Goal: Information Seeking & Learning: Learn about a topic

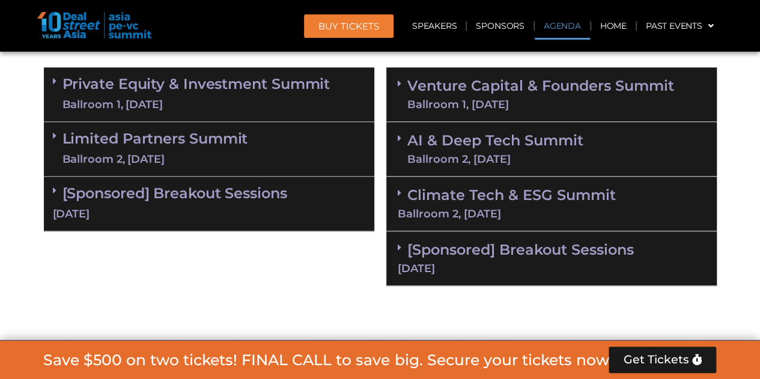
scroll to position [721, 0]
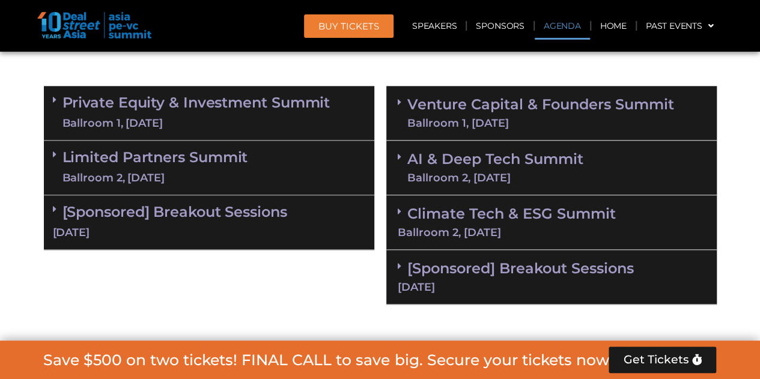
click at [329, 119] on div "Ballroom 1, [DATE]" at bounding box center [196, 123] width 268 height 15
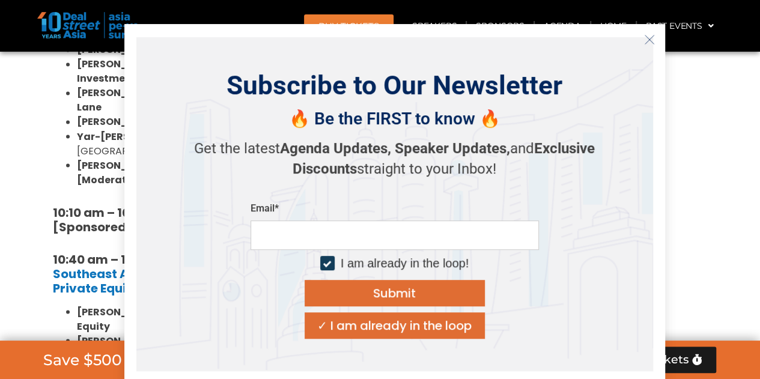
scroll to position [1081, 0]
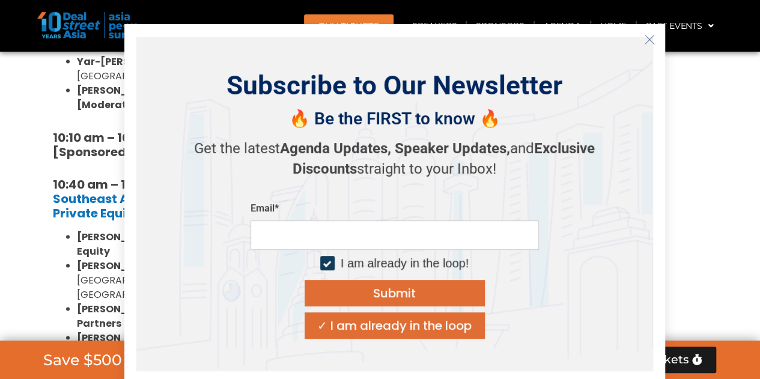
click at [647, 37] on icon "Close" at bounding box center [649, 39] width 11 height 11
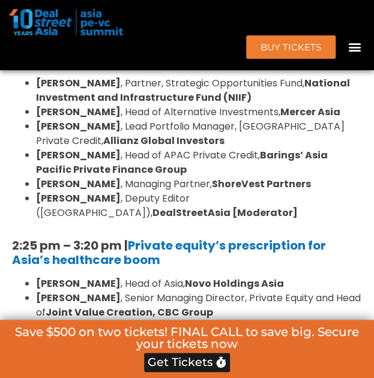
scroll to position [1660, 0]
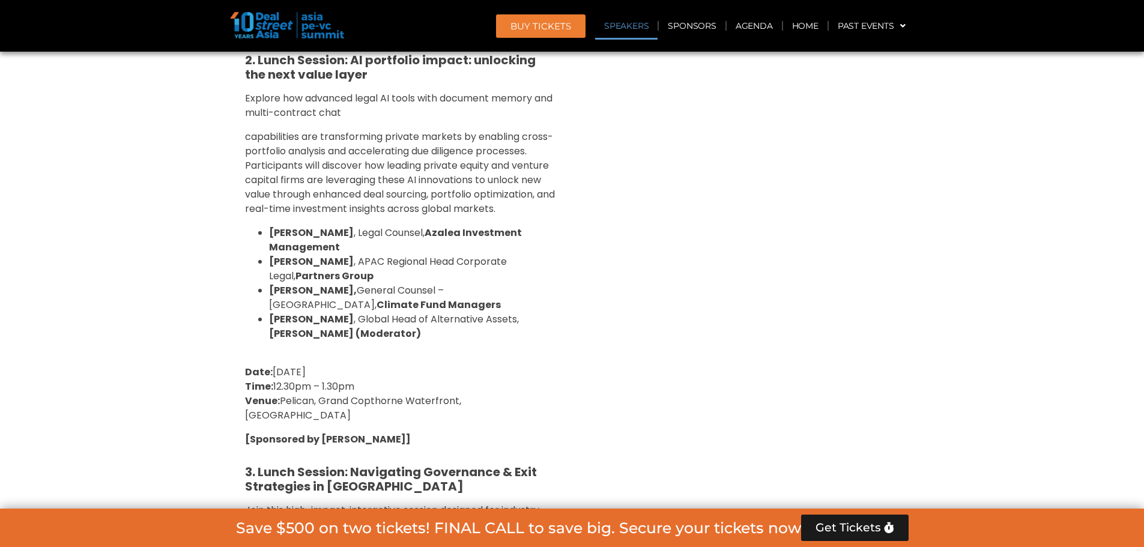
scroll to position [1229, 0]
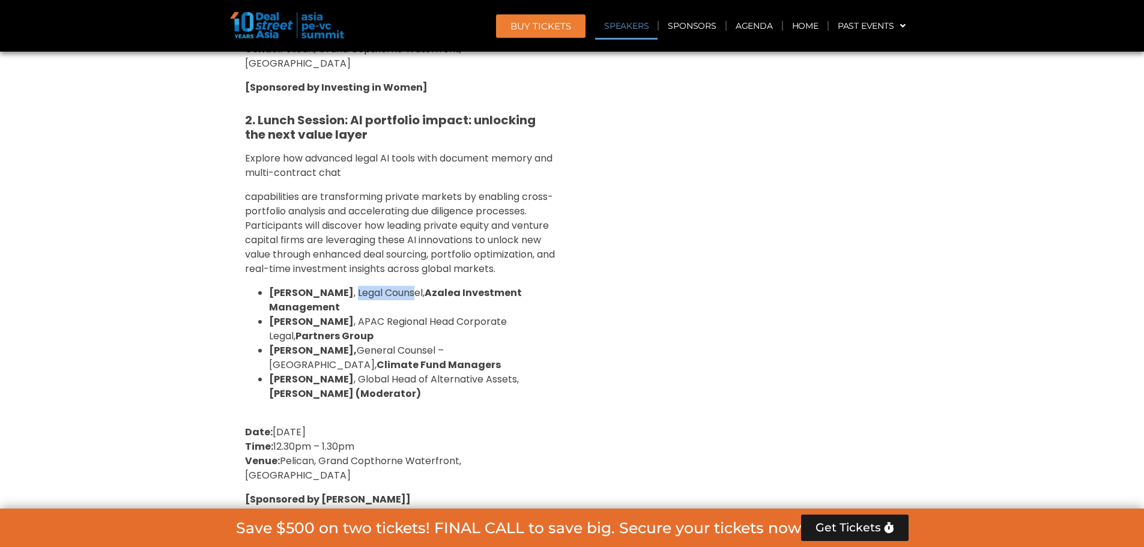
drag, startPoint x: 345, startPoint y: 277, endPoint x: 408, endPoint y: 278, distance: 63.1
click at [408, 286] on span "Kenneth Chen , Legal Counsel, Azalea Investment Management" at bounding box center [395, 300] width 253 height 28
click at [408, 315] on span "Sue Ann Lee , APAC Regional Head Corporate Legal, Partners Group" at bounding box center [388, 329] width 238 height 28
click at [471, 240] on span "capabilities are transforming private markets by enabling cross-portfolio analy…" at bounding box center [400, 233] width 310 height 86
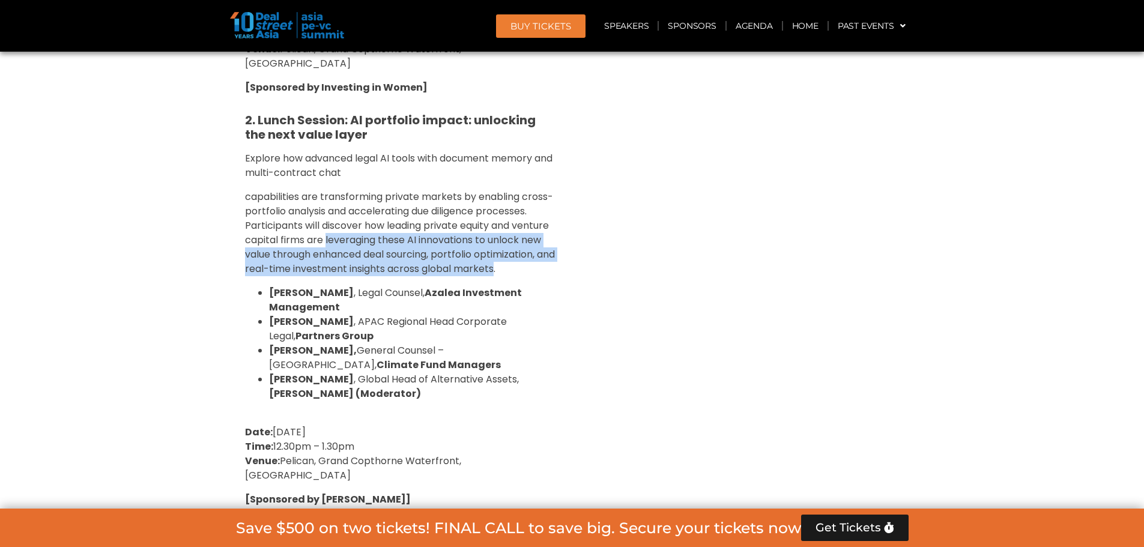
drag, startPoint x: 327, startPoint y: 227, endPoint x: 516, endPoint y: 256, distance: 191.3
click at [516, 256] on span "capabilities are transforming private markets by enabling cross-portfolio analy…" at bounding box center [400, 233] width 310 height 86
copy span "leveraging these AI innovations to unlock new value through enhanced deal sourc…"
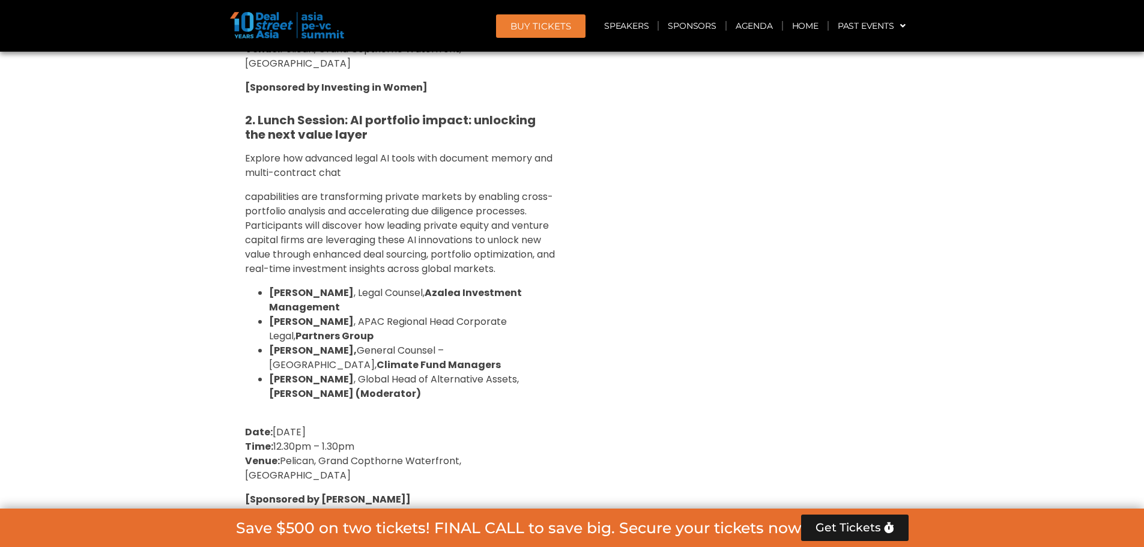
click at [509, 190] on span "capabilities are transforming private markets by enabling cross-portfolio analy…" at bounding box center [400, 233] width 310 height 86
drag, startPoint x: 521, startPoint y: 181, endPoint x: 530, endPoint y: 197, distance: 18.5
click at [530, 197] on span "capabilities are transforming private markets by enabling cross-portfolio analy…" at bounding box center [400, 233] width 310 height 86
copy span "cross-portfolio analysis and accelerating due diligence processes"
click at [364, 248] on span "capabilities are transforming private markets by enabling cross-portfolio analy…" at bounding box center [400, 233] width 310 height 86
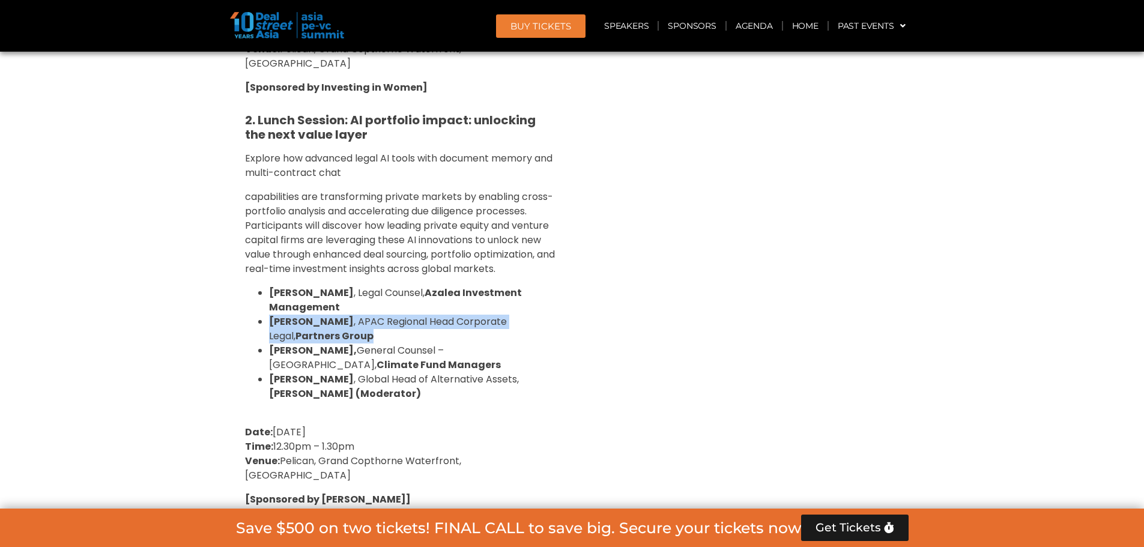
drag, startPoint x: 263, startPoint y: 303, endPoint x: 345, endPoint y: 320, distance: 83.4
click at [345, 320] on ul "Kenneth Chen , Legal Counsel, Azalea Investment Management Sue Ann Lee , APAC R…" at bounding box center [401, 343] width 312 height 115
copy span "Sue Ann Lee , APAC Regional Head Corporate Legal, Partners Group"
drag, startPoint x: 330, startPoint y: 342, endPoint x: 310, endPoint y: 334, distance: 21.3
click at [310, 343] on span "Jolyn Ang, General Counsel – Asia, Climate Fund Managers" at bounding box center [385, 357] width 232 height 28
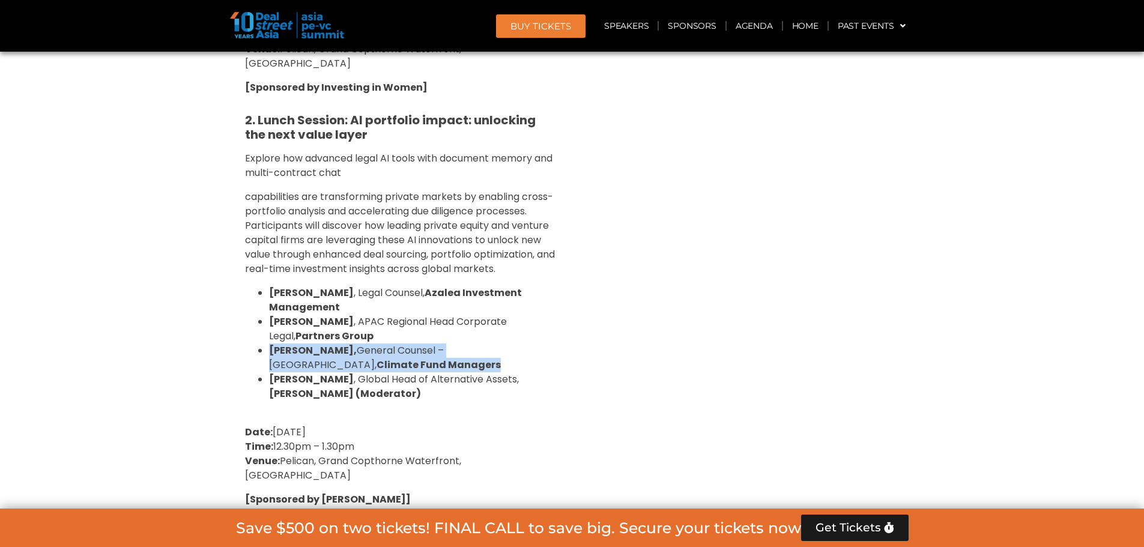
drag, startPoint x: 325, startPoint y: 347, endPoint x: 268, endPoint y: 333, distance: 58.1
click at [269, 343] on li "Jolyn Ang, General Counsel – Asia, Climate Fund Managers" at bounding box center [413, 357] width 288 height 29
copy span "Jolyn Ang, General Counsel – Asia, Climate Fund Managers"
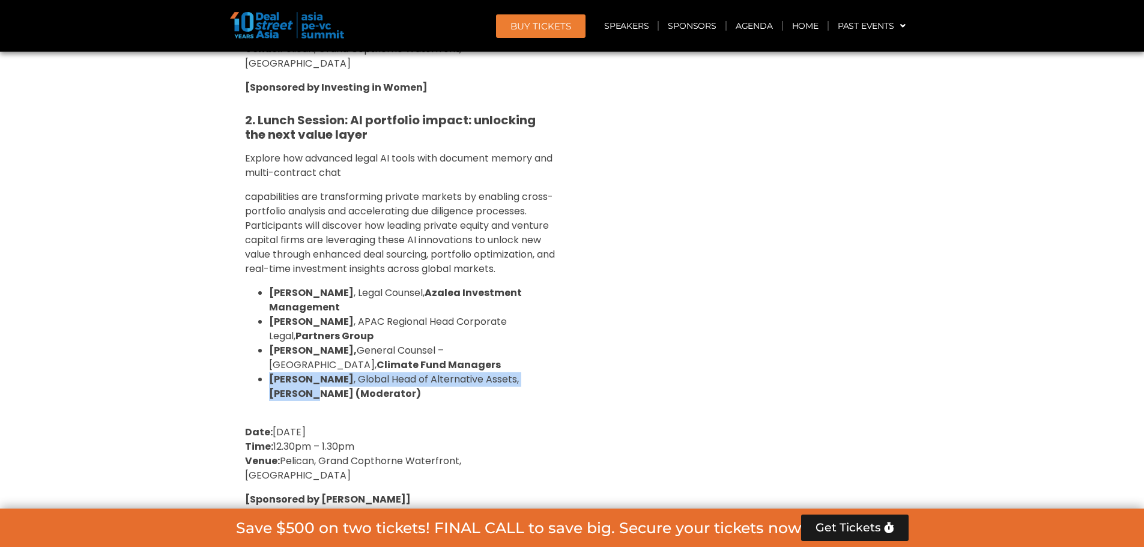
drag, startPoint x: 270, startPoint y: 362, endPoint x: 566, endPoint y: 361, distance: 296.6
click at [566, 361] on div "Private Equity & Investment Summit Ballroom 1, 10 Sept 8:00 am – 9:00 am | Regi…" at bounding box center [401, 303] width 342 height 1290
copy span "Frederik Muelke , Global Head of Alternative Assets, Robin AI"
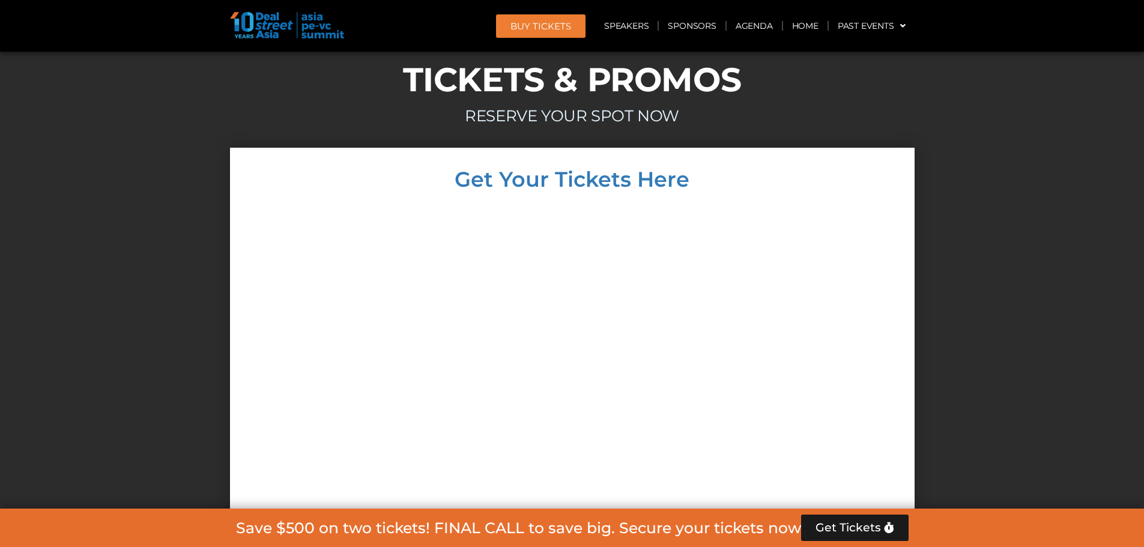
scroll to position [6793, 0]
